Goal: Information Seeking & Learning: Learn about a topic

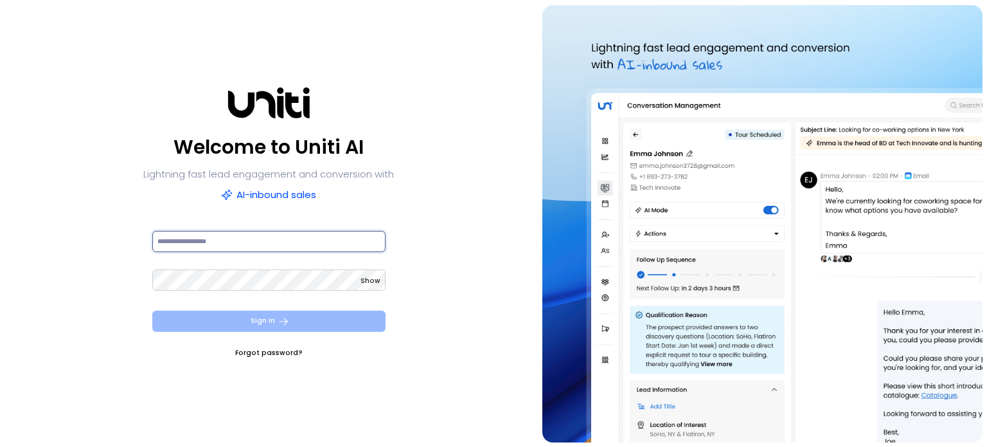
type input "**********"
click at [268, 325] on button "Sign In" at bounding box center [268, 320] width 233 height 21
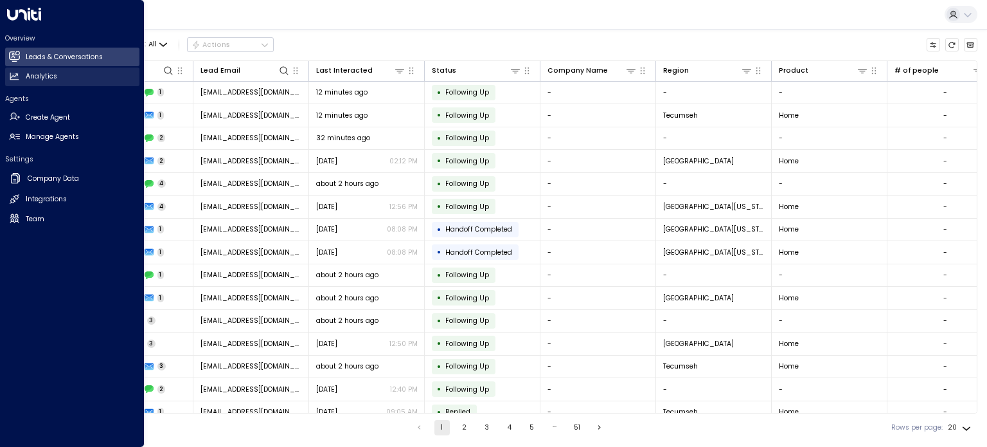
click at [36, 74] on h2 "Analytics" at bounding box center [41, 76] width 31 height 10
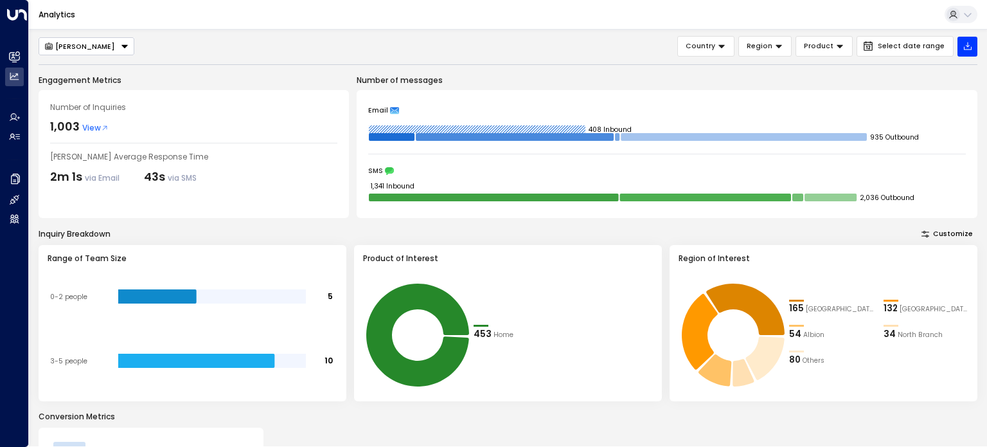
scroll to position [69, 0]
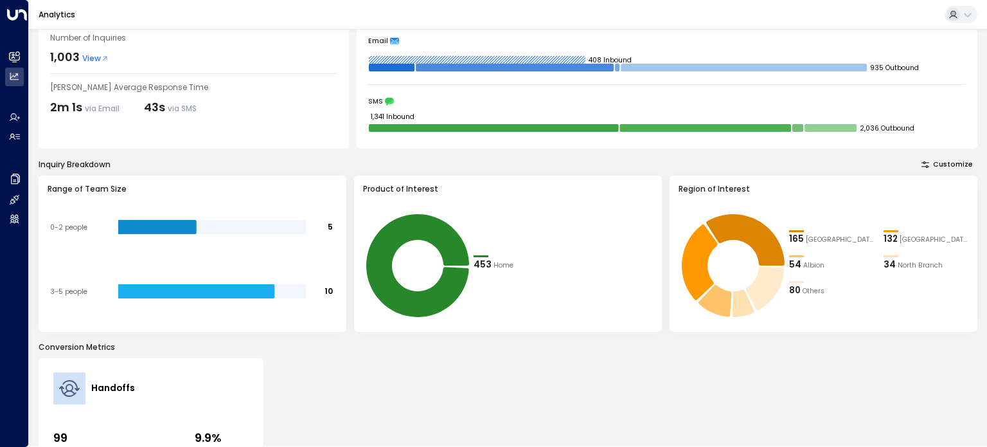
click at [226, 172] on div "Inquiry Breakdown Customize Range of Team Size 5 10 0-2 people 3-5 people Produ…" at bounding box center [508, 245] width 939 height 174
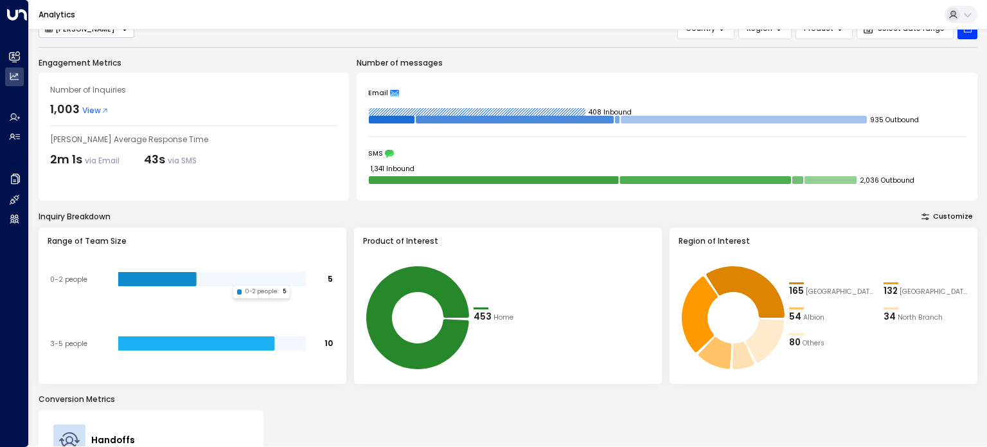
scroll to position [0, 0]
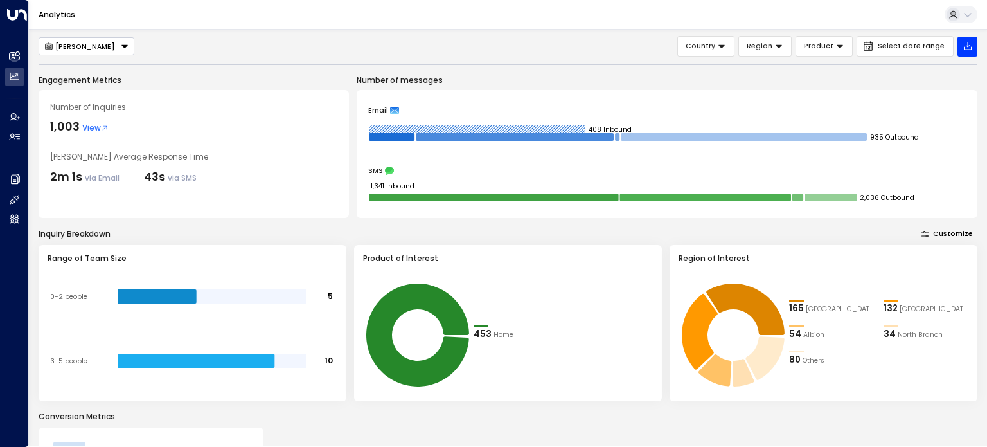
click at [90, 125] on span "View" at bounding box center [95, 128] width 26 height 12
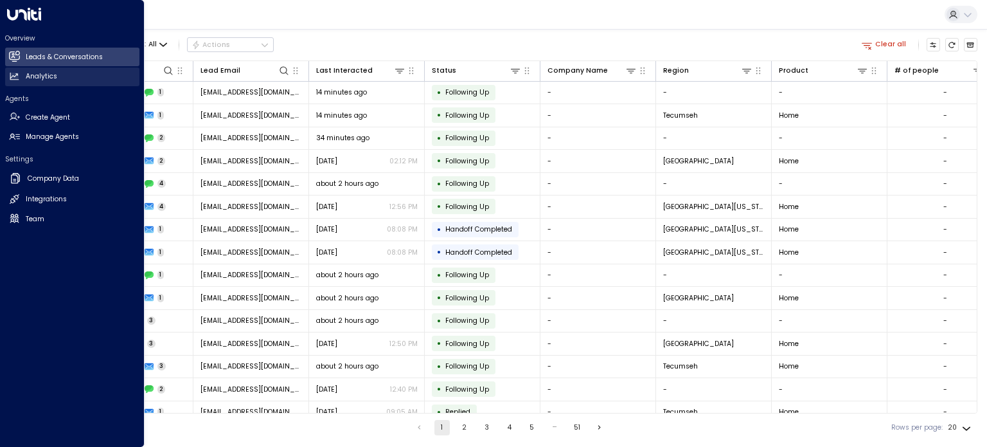
click at [10, 80] on icon at bounding box center [14, 76] width 11 height 11
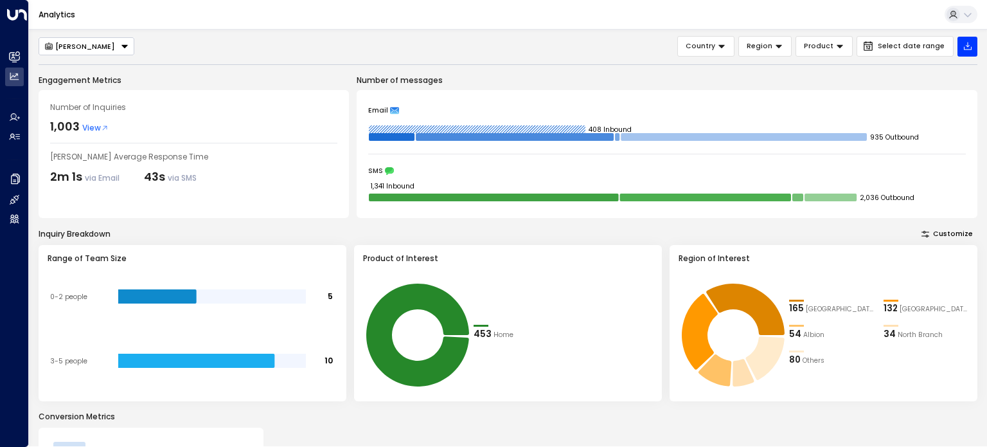
click at [806, 307] on span "[GEOGRAPHIC_DATA][US_STATE]" at bounding box center [840, 309] width 68 height 10
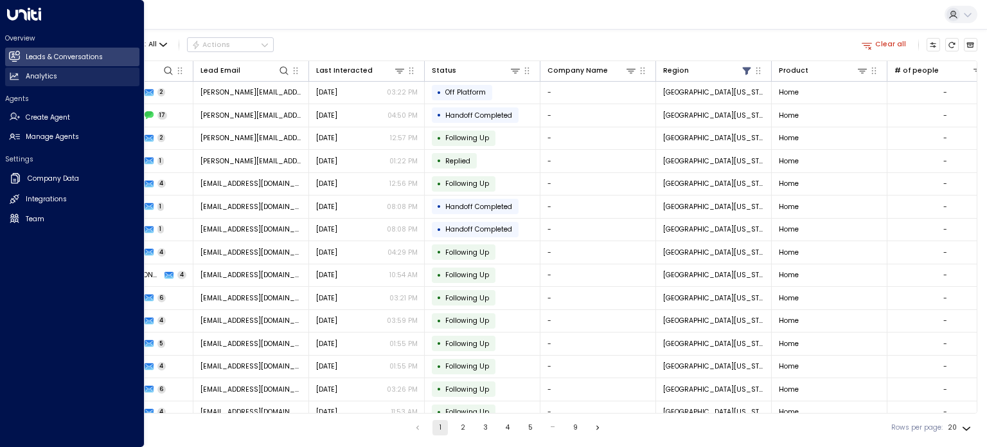
click at [14, 76] on icon at bounding box center [14, 77] width 9 height 8
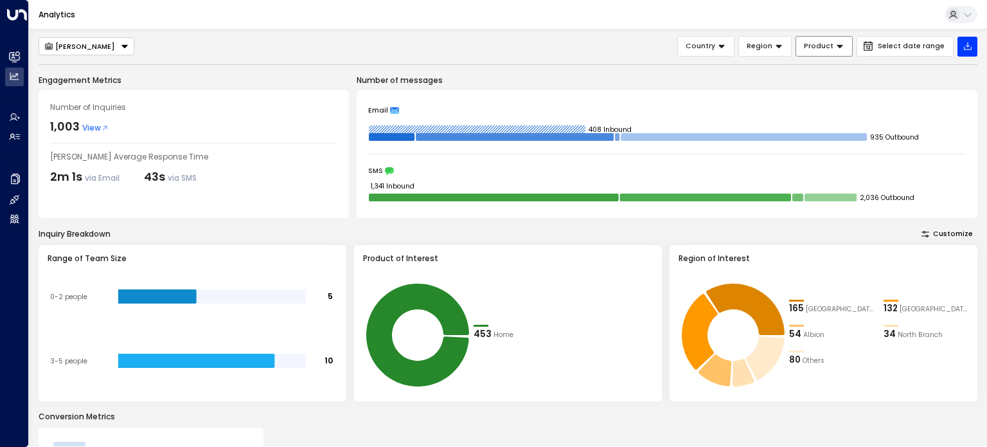
click at [843, 46] on icon at bounding box center [839, 46] width 6 height 3
click at [910, 94] on div "Email 408 Inbound 935 Outbound SMS 1,341 Inbound 2,036 Outbound" at bounding box center [667, 154] width 621 height 128
click at [783, 48] on icon at bounding box center [778, 46] width 9 height 9
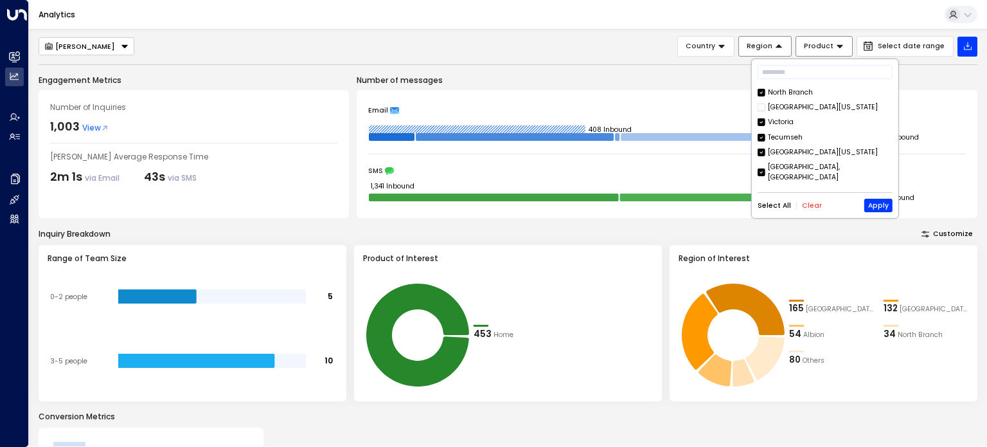
scroll to position [44, 0]
click at [872, 206] on button "Apply" at bounding box center [878, 205] width 28 height 13
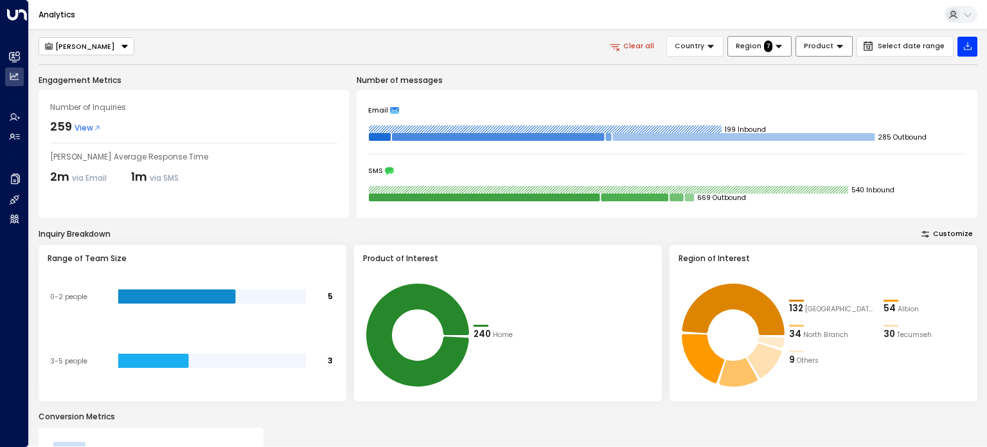
click at [891, 310] on div "54" at bounding box center [889, 308] width 12 height 13
click at [782, 46] on icon at bounding box center [778, 46] width 6 height 3
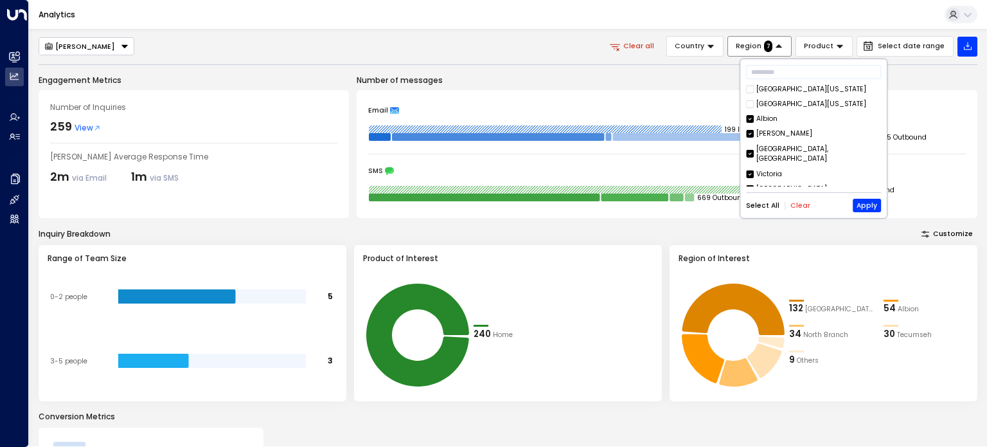
scroll to position [44, 0]
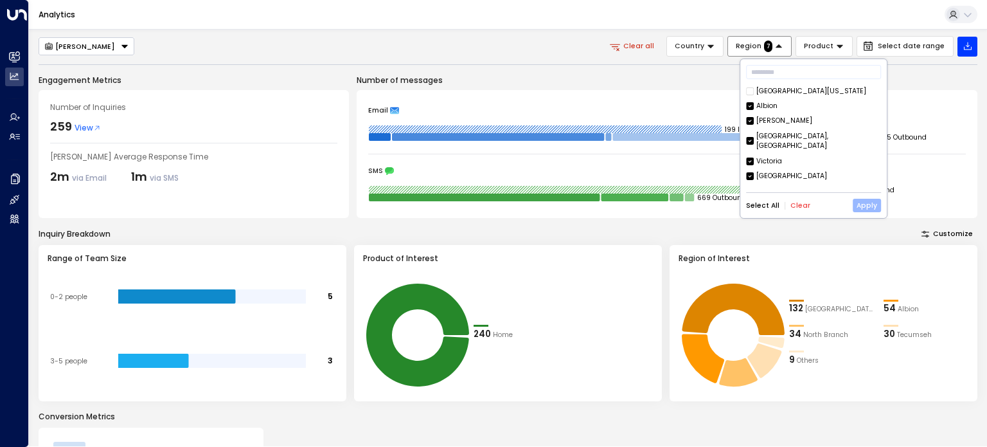
click at [869, 206] on button "Apply" at bounding box center [867, 205] width 28 height 13
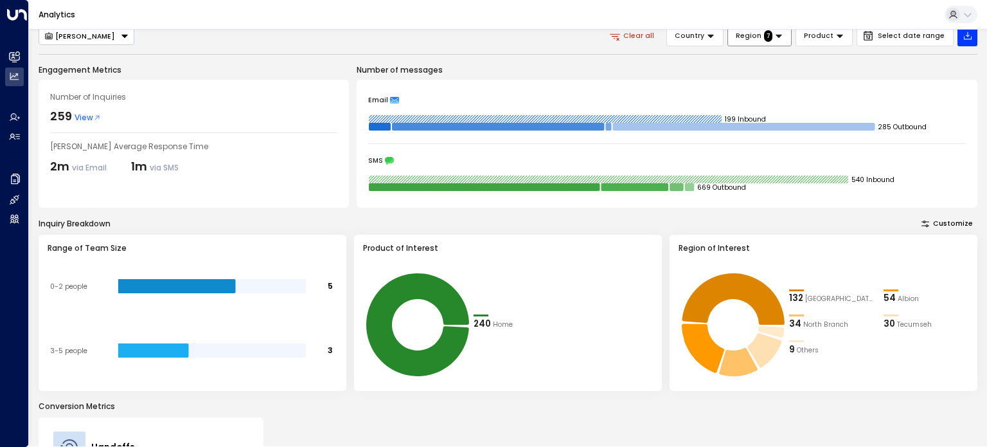
scroll to position [0, 0]
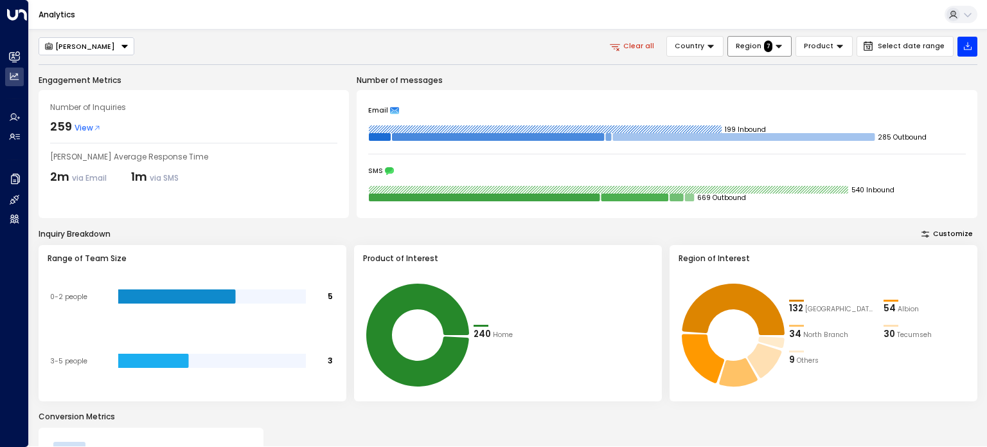
click at [91, 126] on span "View" at bounding box center [88, 128] width 26 height 12
click at [783, 48] on icon at bounding box center [778, 46] width 9 height 9
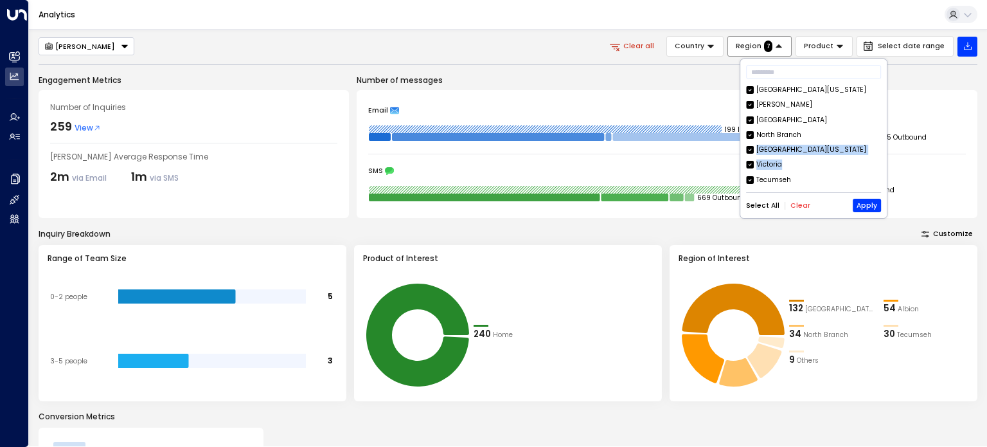
drag, startPoint x: 877, startPoint y: 132, endPoint x: 874, endPoint y: 163, distance: 30.4
click at [874, 163] on div "Northeast [US_STATE] [GEOGRAPHIC_DATA] [GEOGRAPHIC_DATA] [GEOGRAPHIC_DATA] [GEO…" at bounding box center [813, 136] width 135 height 102
click at [863, 209] on button "Apply" at bounding box center [867, 205] width 28 height 13
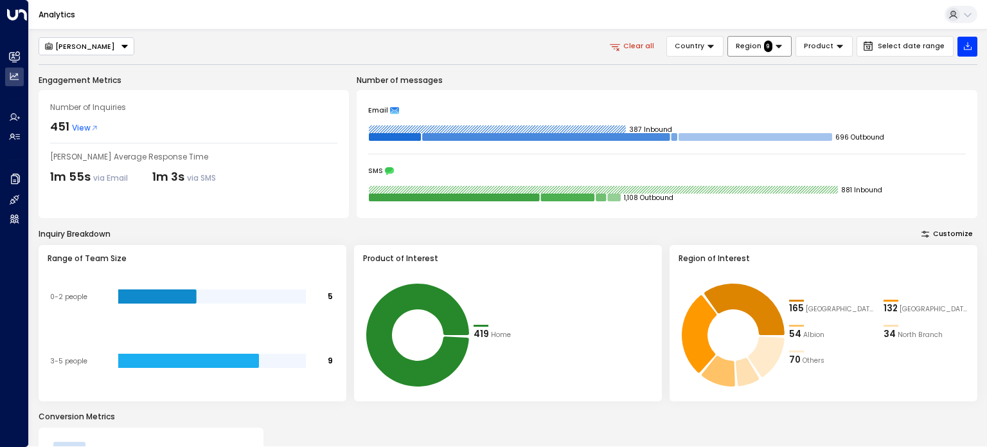
click at [783, 51] on icon at bounding box center [778, 46] width 9 height 9
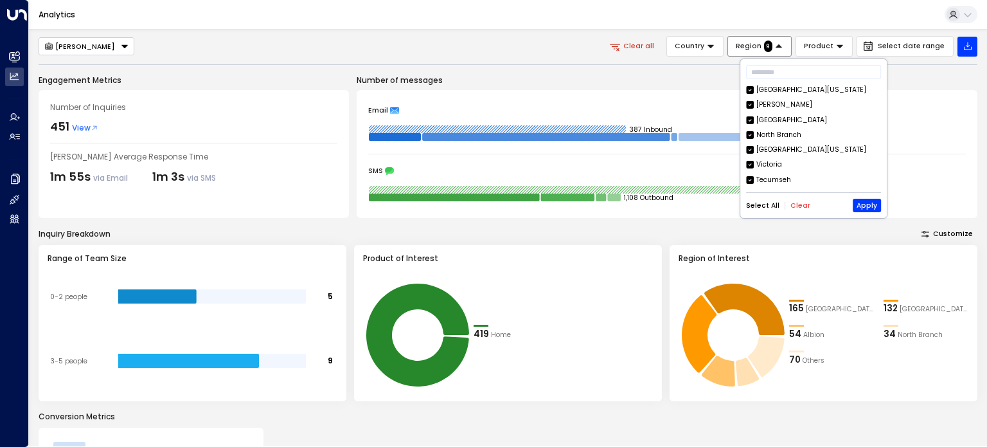
scroll to position [44, 0]
click at [867, 200] on button "Apply" at bounding box center [867, 205] width 28 height 13
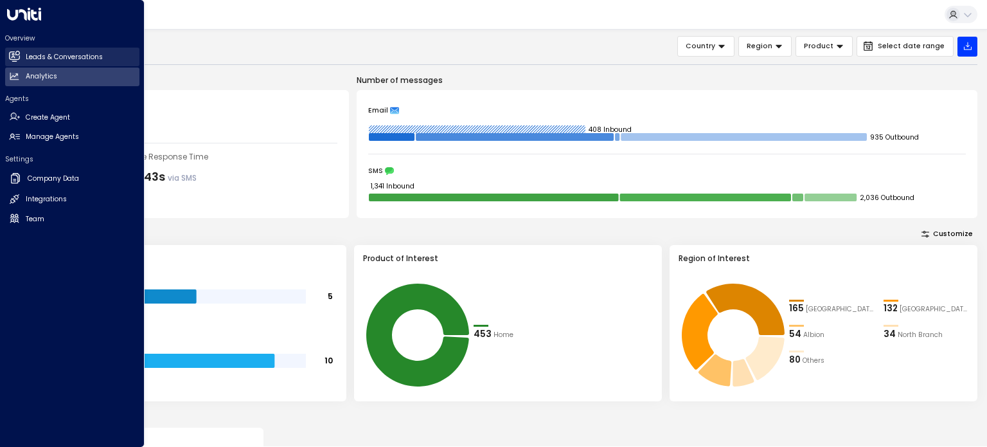
click at [51, 55] on h2 "Leads & Conversations" at bounding box center [64, 57] width 77 height 10
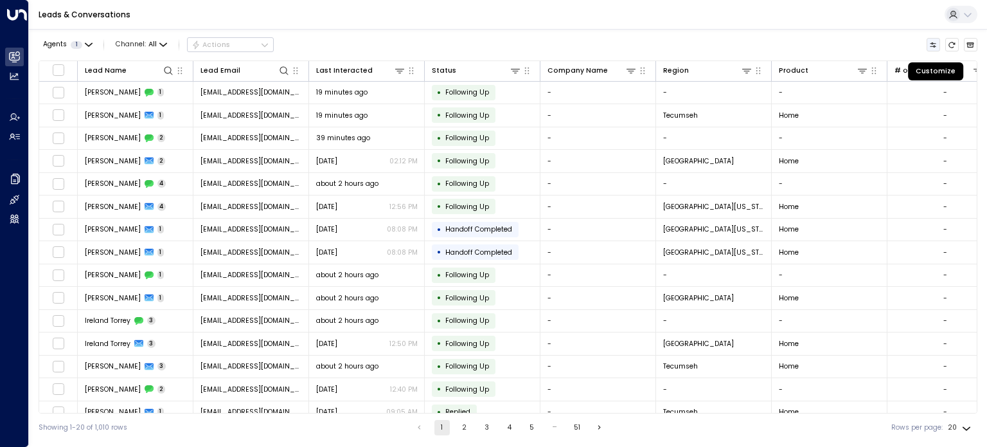
click at [932, 43] on icon "Customize" at bounding box center [933, 44] width 6 height 5
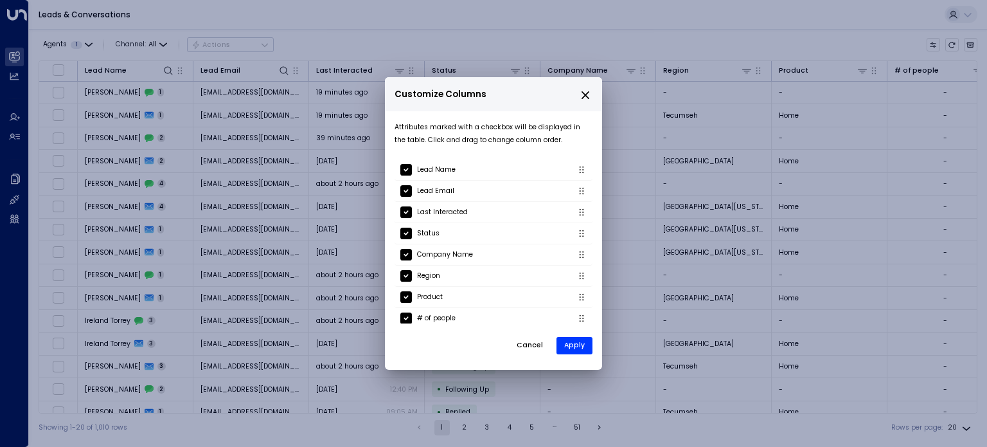
click at [584, 93] on icon "close" at bounding box center [585, 95] width 12 height 12
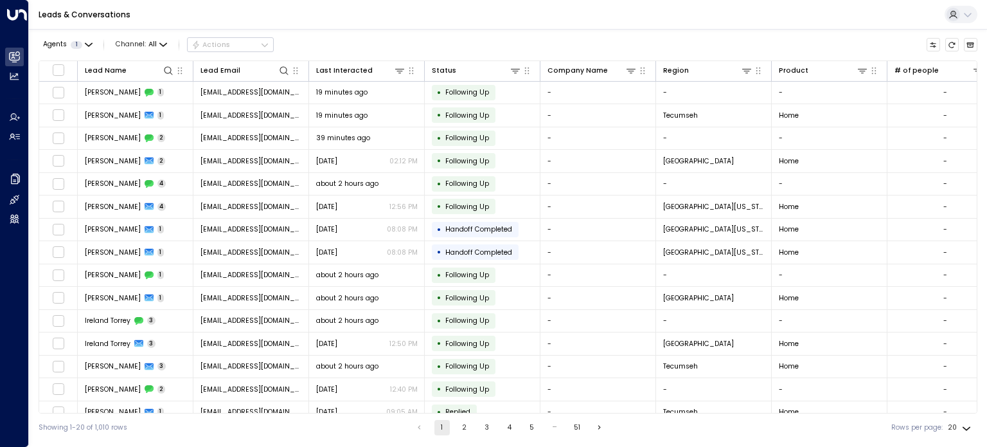
click at [357, 10] on div "Leads & Conversations" at bounding box center [508, 15] width 958 height 30
click at [412, 71] on icon "button" at bounding box center [411, 71] width 10 height 10
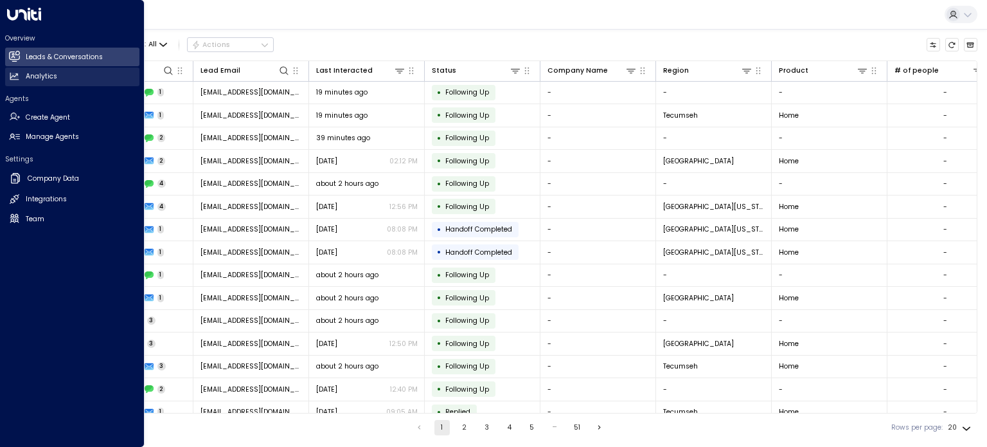
click at [18, 78] on icon at bounding box center [14, 76] width 8 height 7
